Goal: Task Accomplishment & Management: Manage account settings

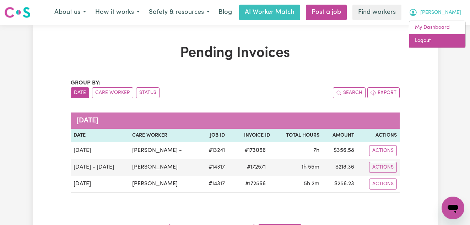
click at [425, 38] on link "Logout" at bounding box center [437, 40] width 56 height 13
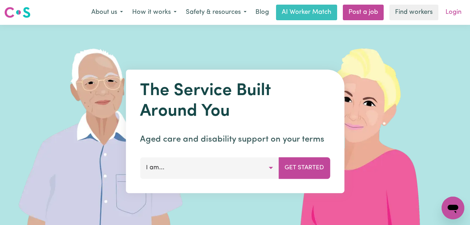
click at [456, 12] on link "Login" at bounding box center [453, 13] width 24 height 16
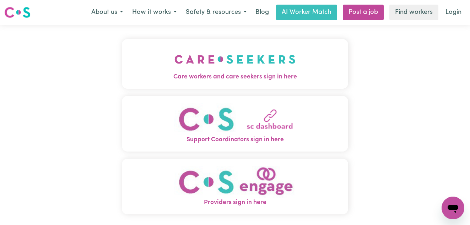
click at [208, 33] on div "Care workers and care seekers sign in here Support Coordinators sign in here Pr…" at bounding box center [234, 135] width 235 height 221
click at [203, 56] on img "Care workers and care seekers sign in here" at bounding box center [234, 59] width 121 height 26
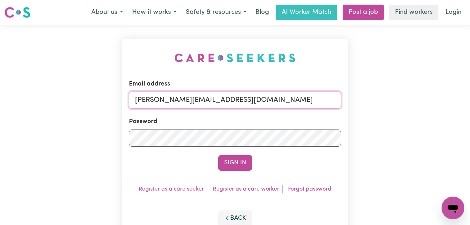
click at [289, 96] on input "[PERSON_NAME][EMAIL_ADDRESS][DOMAIN_NAME]" at bounding box center [235, 100] width 212 height 17
click at [284, 104] on input "[PERSON_NAME][EMAIL_ADDRESS][DOMAIN_NAME]" at bounding box center [235, 100] width 212 height 17
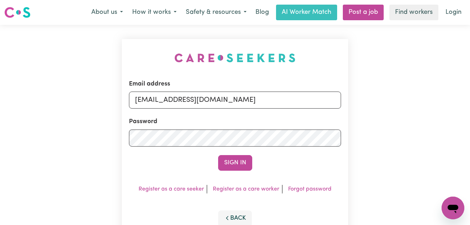
drag, startPoint x: 296, startPoint y: 101, endPoint x: 171, endPoint y: 101, distance: 124.9
click at [171, 101] on input "[EMAIL_ADDRESS][DOMAIN_NAME]" at bounding box center [235, 100] width 212 height 17
type input "[EMAIL_ADDRESS][DOMAIN_NAME]"
click at [218, 155] on button "Sign In" at bounding box center [235, 163] width 34 height 16
